Goal: Check status: Check status

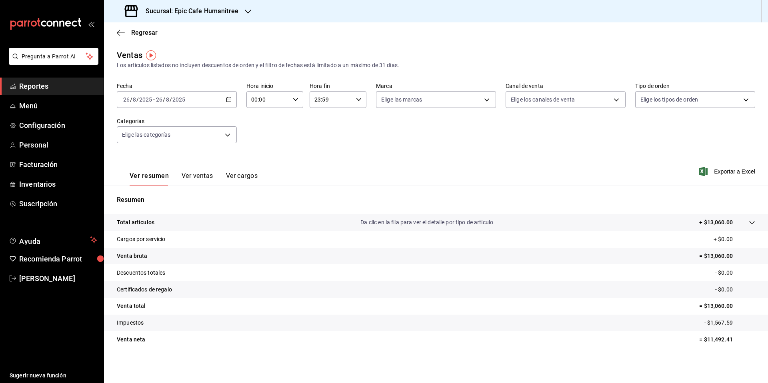
click at [38, 88] on span "Reportes" at bounding box center [58, 86] width 78 height 11
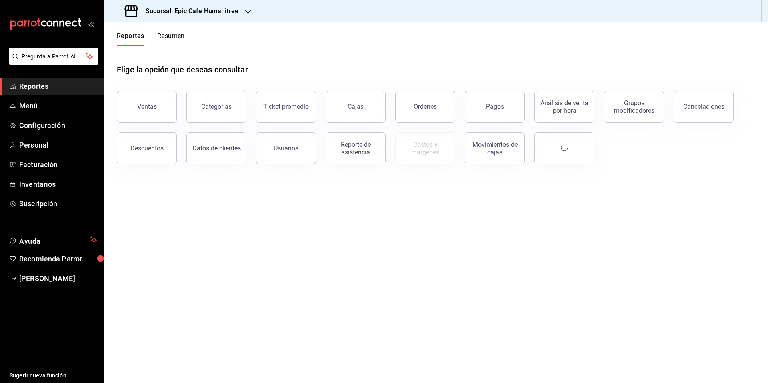
click at [181, 9] on h3 "Sucursal: Epic Cafe Humanitree" at bounding box center [188, 11] width 99 height 10
click at [163, 73] on span "Epic Cafe Humanitree" at bounding box center [137, 70] width 55 height 8
click at [135, 111] on button "Ventas" at bounding box center [147, 107] width 60 height 32
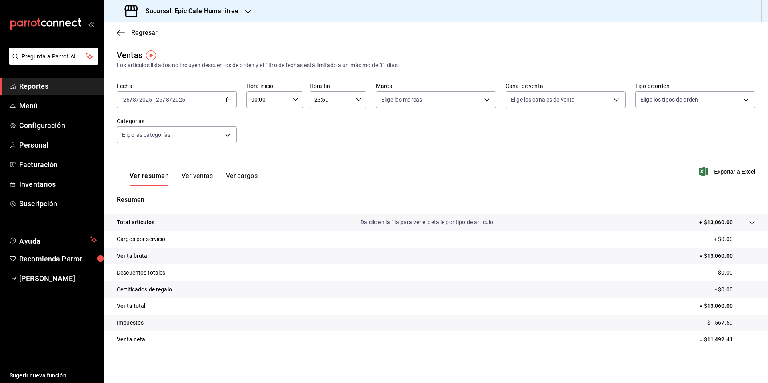
click at [234, 98] on div "2025-08-26 26 / 8 / 2025 - 2025-08-26 26 / 8 / 2025" at bounding box center [177, 99] width 120 height 17
click at [139, 127] on span "Hoy" at bounding box center [155, 124] width 62 height 8
click at [157, 101] on input "26" at bounding box center [159, 99] width 7 height 6
click at [149, 124] on span "Hoy" at bounding box center [155, 124] width 62 height 8
click at [41, 88] on span "Reportes" at bounding box center [58, 86] width 78 height 11
